Goal: Check status: Check status

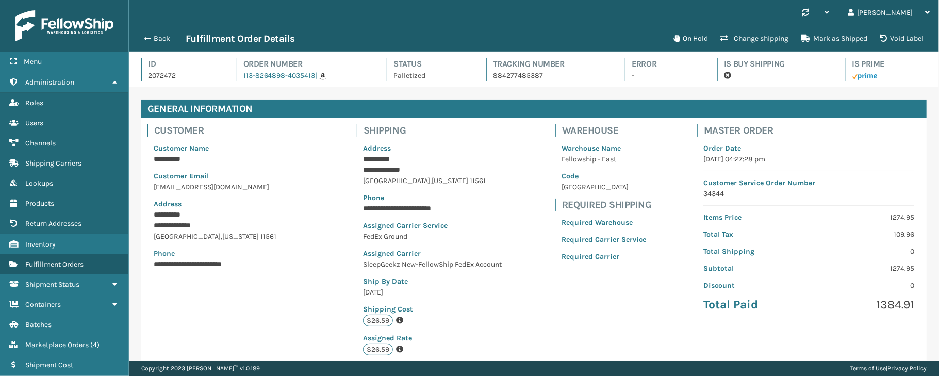
scroll to position [24, 810]
click at [161, 39] on button "Back" at bounding box center [161, 38] width 47 height 9
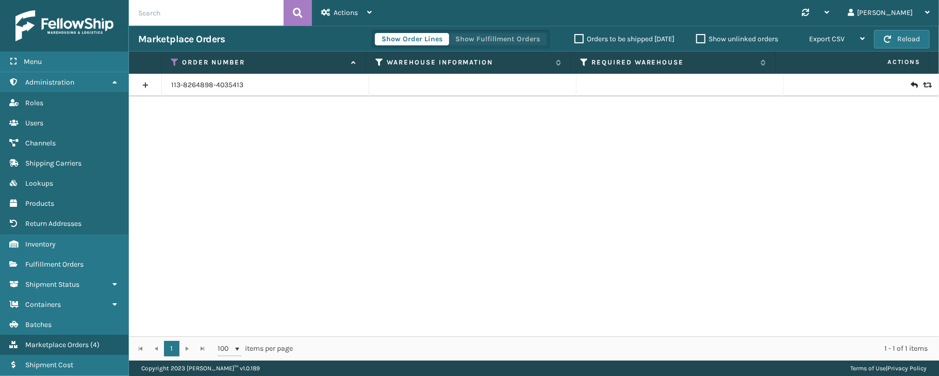
click at [506, 38] on button "Show Fulfillment Orders" at bounding box center [498, 39] width 98 height 12
click at [176, 62] on icon at bounding box center [175, 62] width 8 height 9
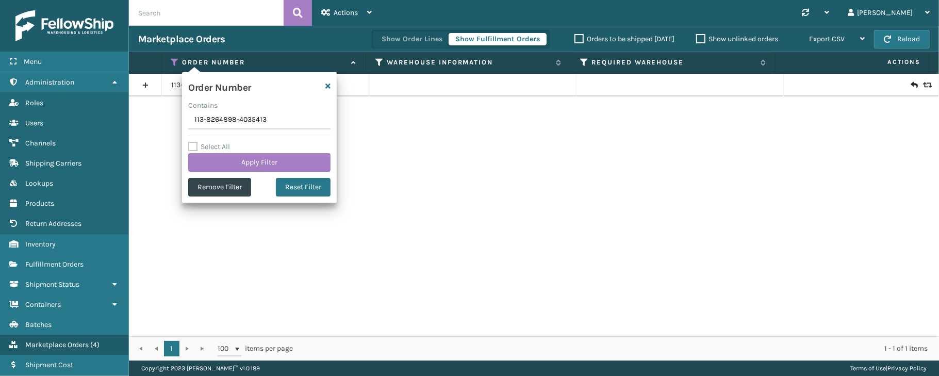
drag, startPoint x: 279, startPoint y: 124, endPoint x: 159, endPoint y: 114, distance: 120.1
click at [159, 114] on section "Marketplace Orders Show Order Lines Show Fulfillment Orders Orders to be shippe…" at bounding box center [534, 193] width 810 height 335
type input "SS44585"
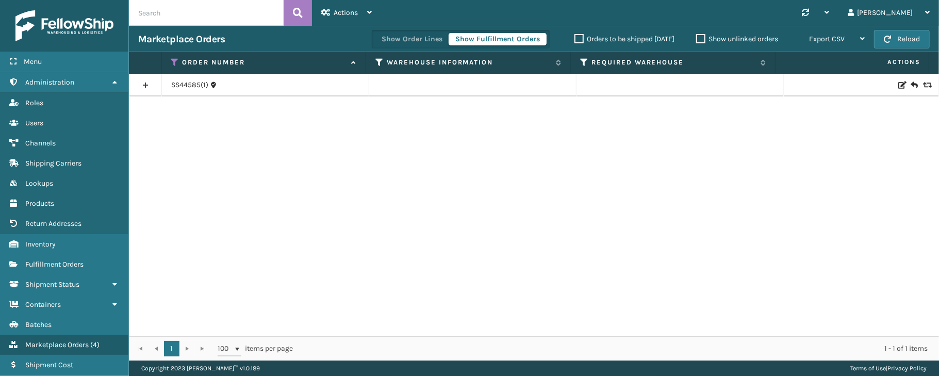
click at [141, 83] on link at bounding box center [145, 85] width 33 height 17
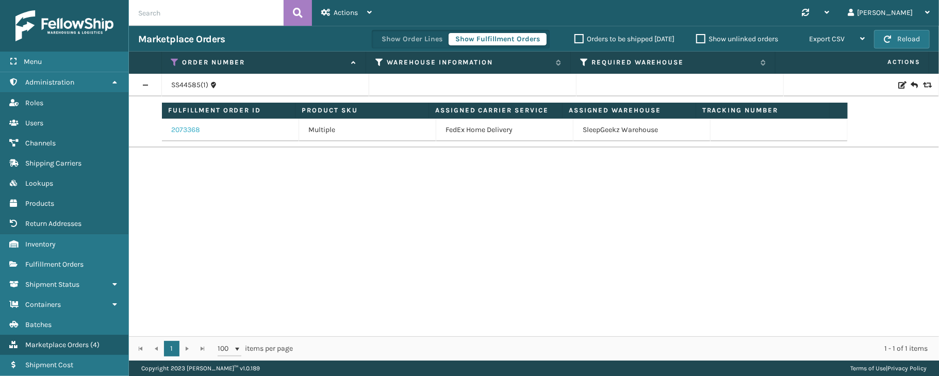
click at [194, 132] on link "2073368" at bounding box center [185, 130] width 29 height 10
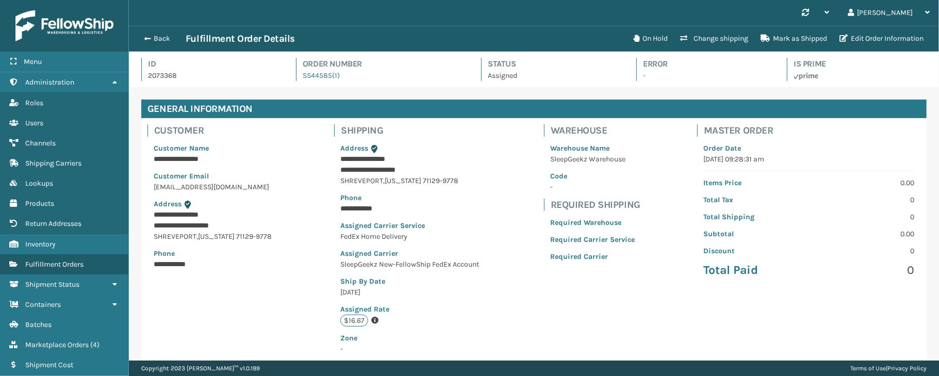
scroll to position [24, 810]
click at [653, 40] on button "On Hold" at bounding box center [650, 38] width 47 height 21
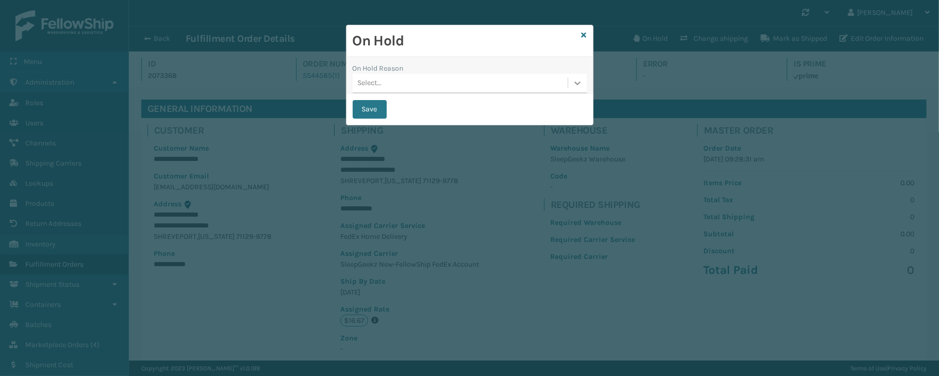
click at [573, 86] on icon at bounding box center [578, 83] width 10 height 10
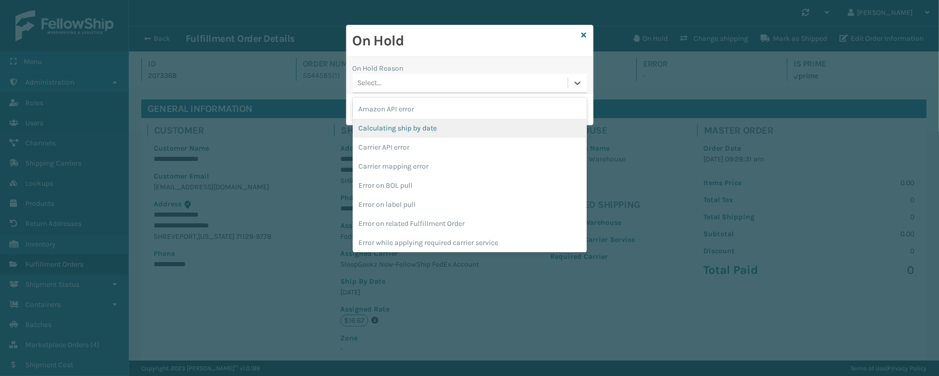
scroll to position [288, 0]
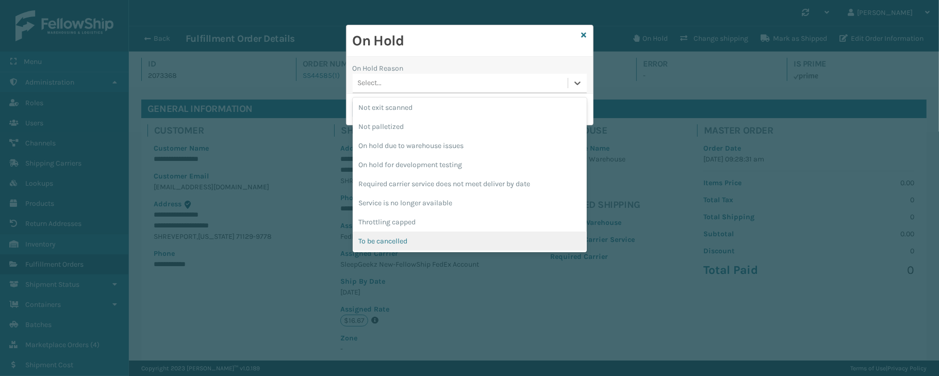
click at [420, 242] on div "To be cancelled" at bounding box center [470, 241] width 234 height 19
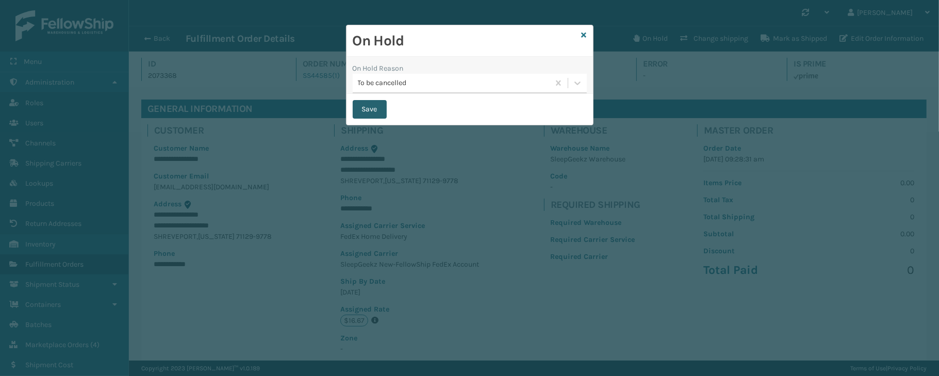
click at [363, 106] on button "Save" at bounding box center [370, 109] width 34 height 19
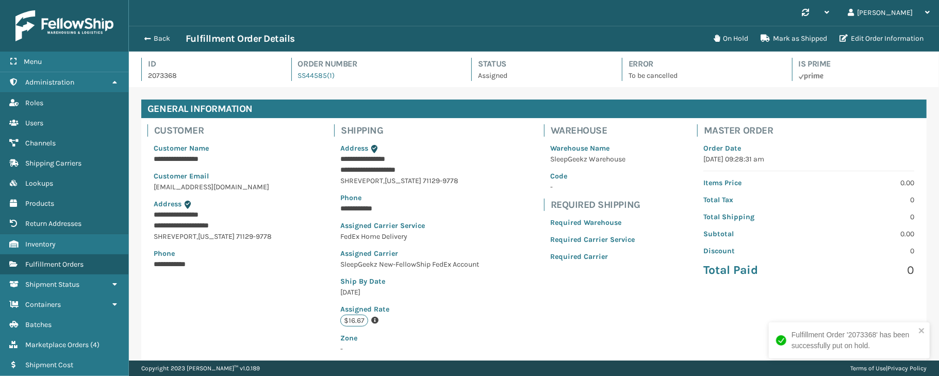
scroll to position [24, 810]
